Goal: Task Accomplishment & Management: Complete application form

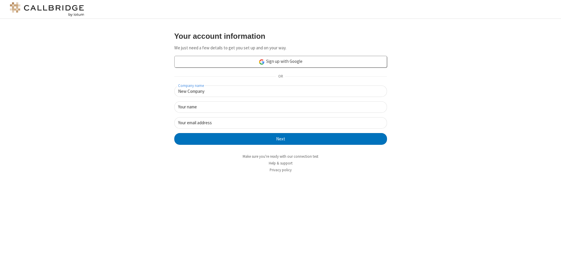
type input "New Company"
type input "New User"
type input "[EMAIL_ADDRESS][DOMAIN_NAME]"
click button "Next" at bounding box center [280, 139] width 213 height 12
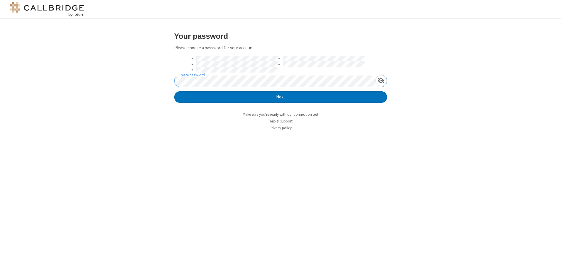
click button "Next" at bounding box center [280, 97] width 213 height 12
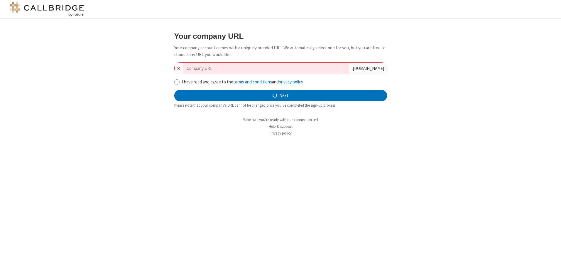
type input "new-company-enhanced-7775"
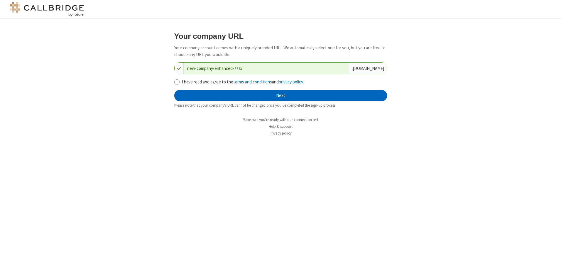
click at [281, 95] on button "Next" at bounding box center [280, 96] width 213 height 12
